Goal: Task Accomplishment & Management: Manage account settings

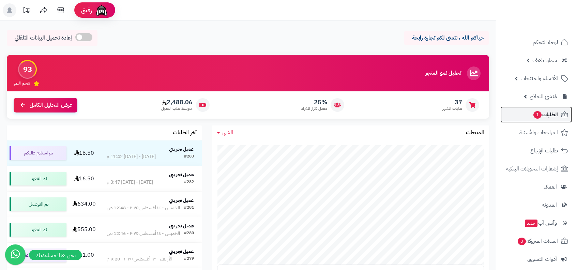
click at [548, 116] on span "الطلبات 1" at bounding box center [545, 115] width 25 height 10
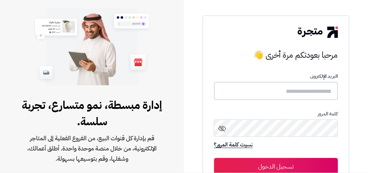
click at [276, 97] on input "text" at bounding box center [276, 91] width 124 height 18
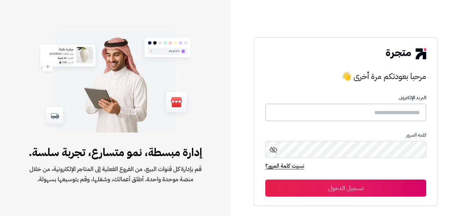
click at [350, 118] on input "text" at bounding box center [345, 113] width 161 height 18
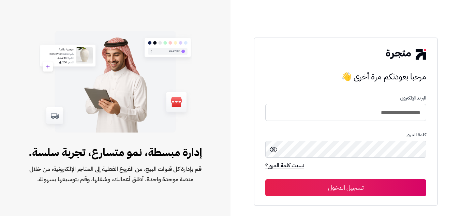
type input "**********"
click at [265, 172] on button "تسجيل الدخول" at bounding box center [345, 187] width 161 height 17
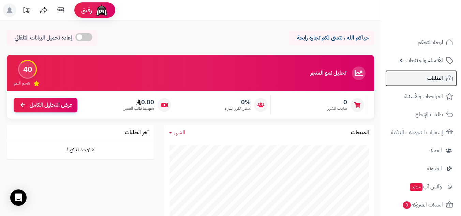
click at [423, 72] on link "الطلبات" at bounding box center [421, 78] width 72 height 16
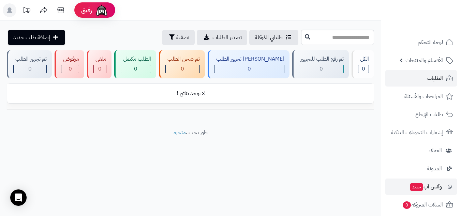
scroll to position [114, 0]
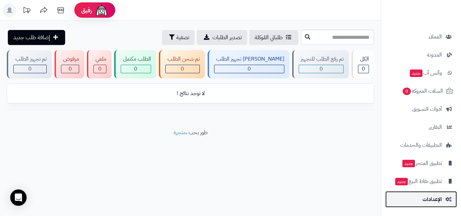
click at [433, 202] on span "الإعدادات" at bounding box center [431, 200] width 19 height 10
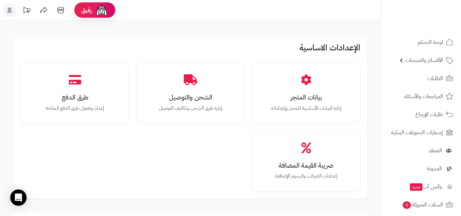
scroll to position [233, 0]
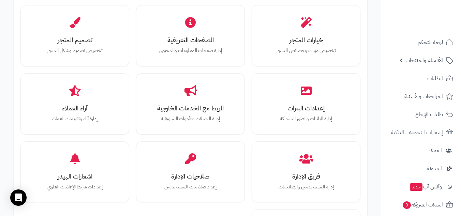
click at [363, 136] on div "بيانات المتجر خيارات المتجر تخصيص ميزات وخصائص المتجر الصفحات التعريفية إدارة ص…" at bounding box center [190, 128] width 353 height 298
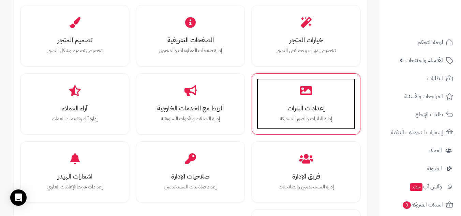
click at [336, 124] on div "إعدادات البنرات إدارة البانرات والصور المتحركة" at bounding box center [306, 103] width 99 height 51
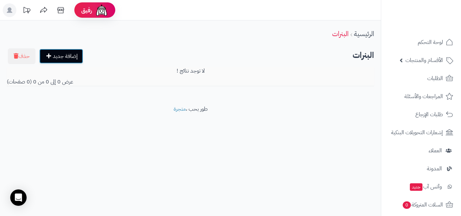
click at [78, 55] on link "إضافة جديد" at bounding box center [61, 56] width 44 height 15
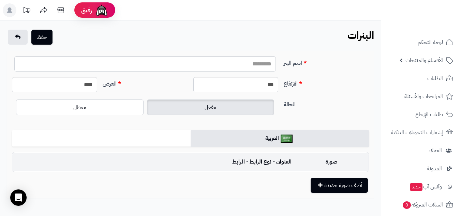
click at [445, 32] on nav "لوحة التحكم الأقسام والمنتجات المنتجات الأقسام الماركات مواصفات المنتجات مواصفا…" at bounding box center [421, 117] width 80 height 216
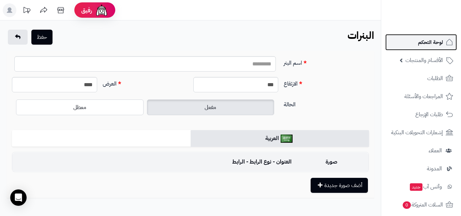
click at [436, 39] on span "لوحة التحكم" at bounding box center [430, 42] width 25 height 10
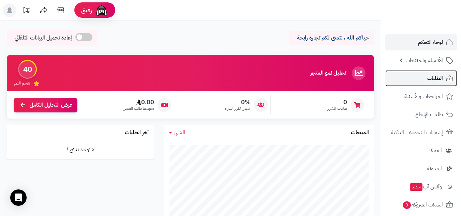
click at [429, 75] on span "الطلبات" at bounding box center [435, 79] width 16 height 10
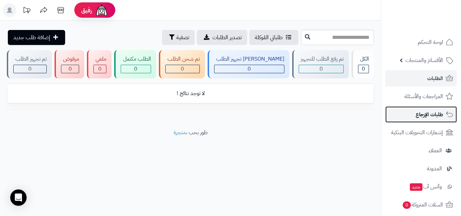
click at [406, 116] on link "طلبات الإرجاع" at bounding box center [421, 114] width 72 height 16
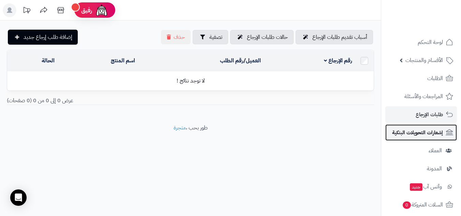
click at [407, 132] on span "إشعارات التحويلات البنكية" at bounding box center [417, 133] width 51 height 10
